Goal: Information Seeking & Learning: Learn about a topic

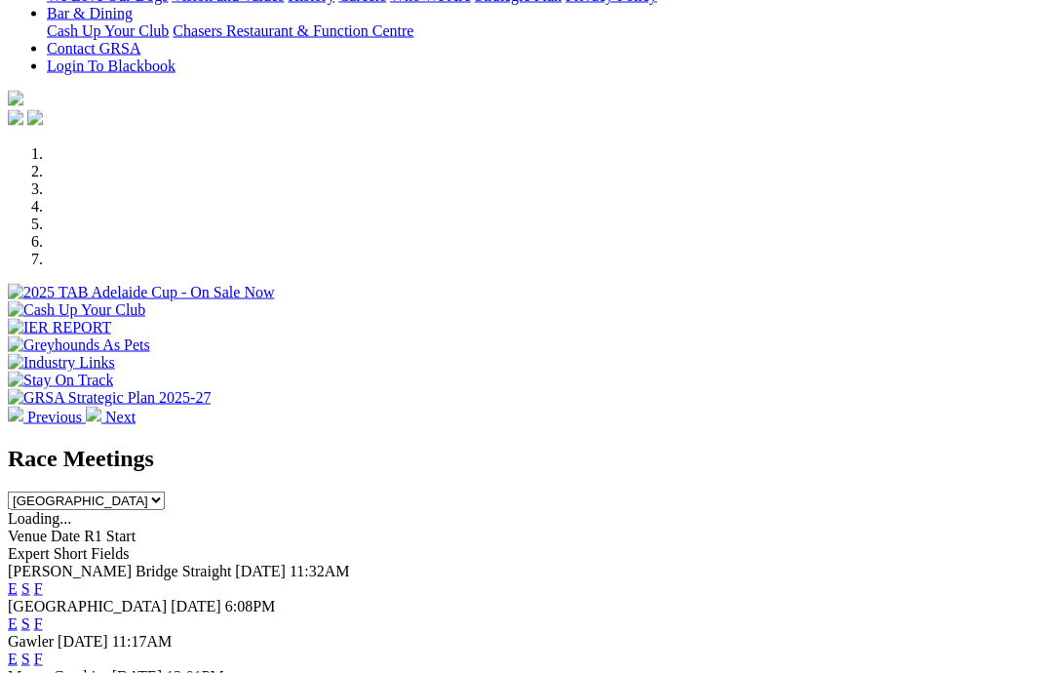
scroll to position [473, 0]
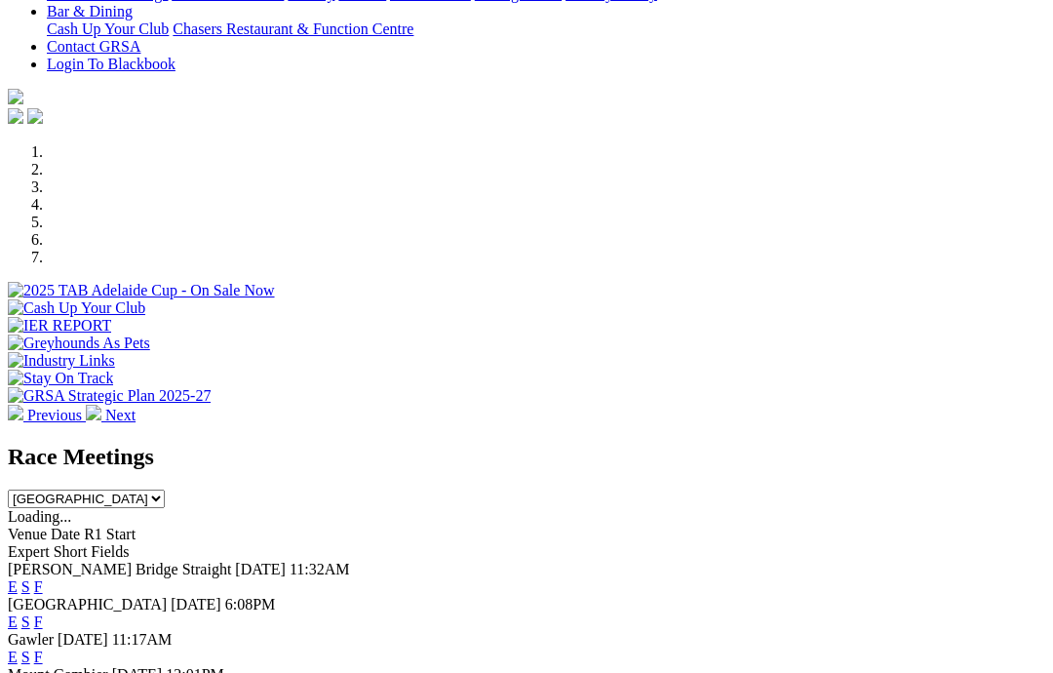
click at [43, 649] on link "F" at bounding box center [38, 657] width 9 height 17
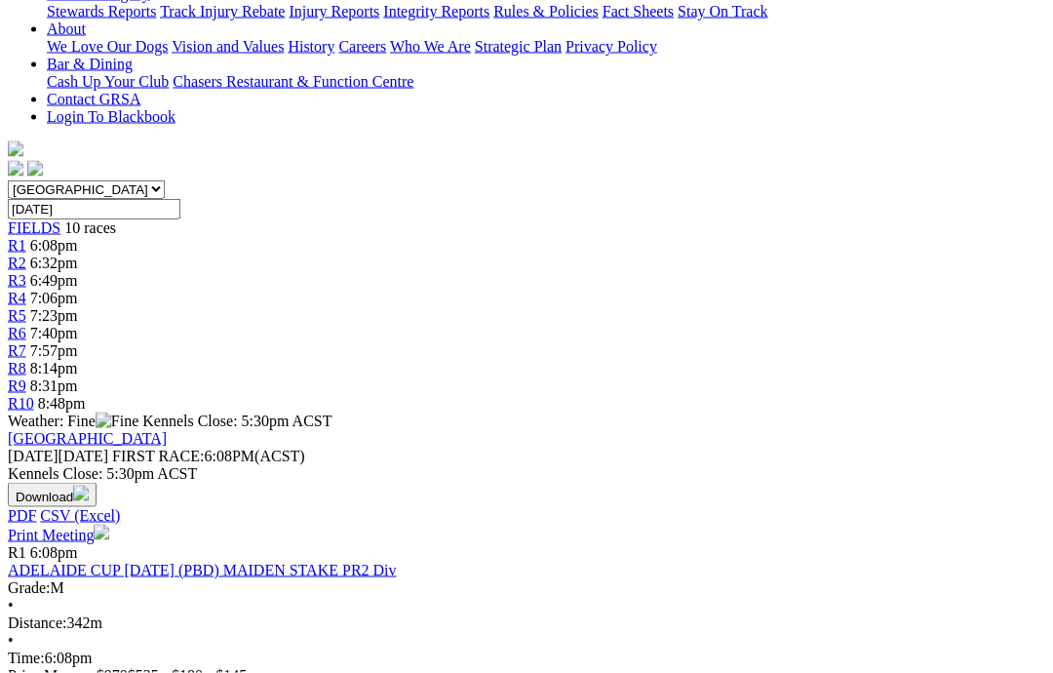
scroll to position [454, 0]
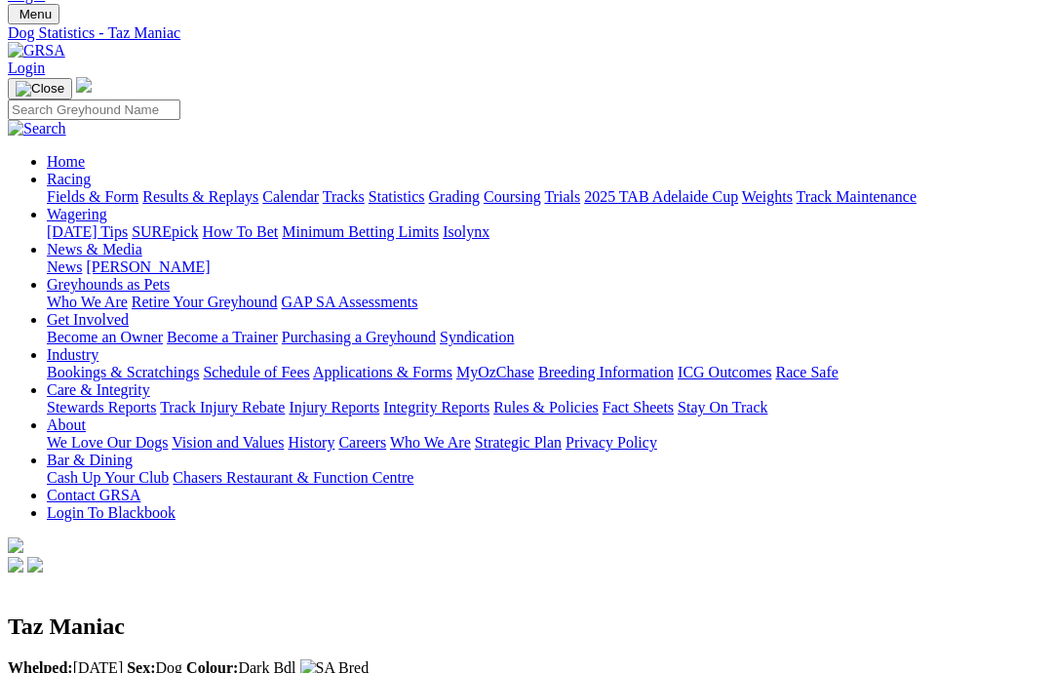
scroll to position [0, 8]
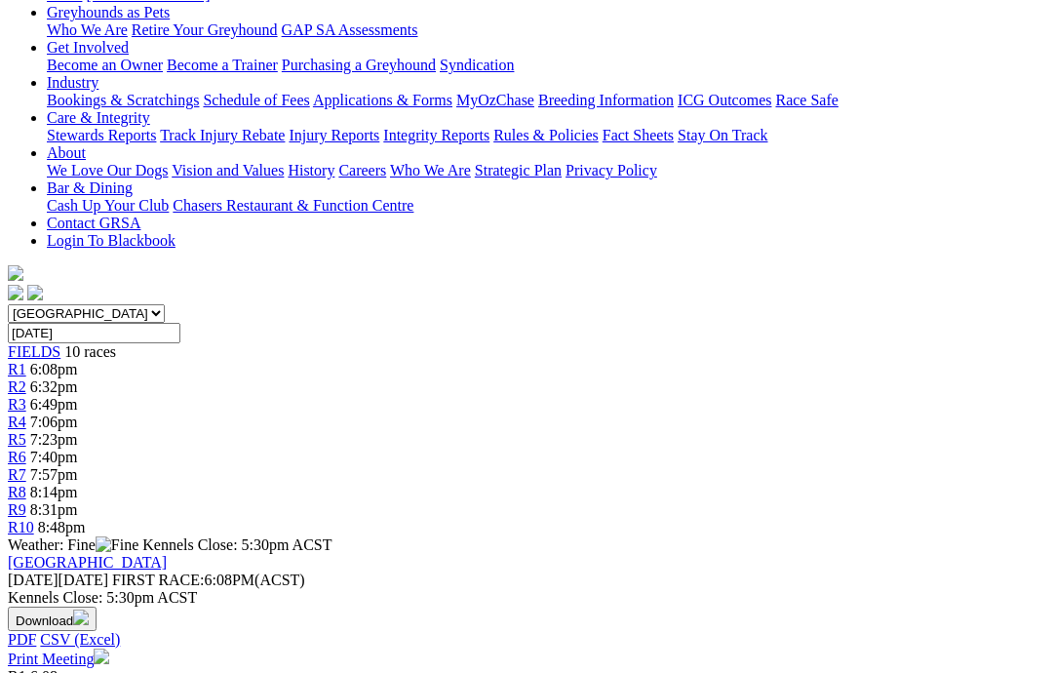
scroll to position [326, 0]
